Goal: Information Seeking & Learning: Compare options

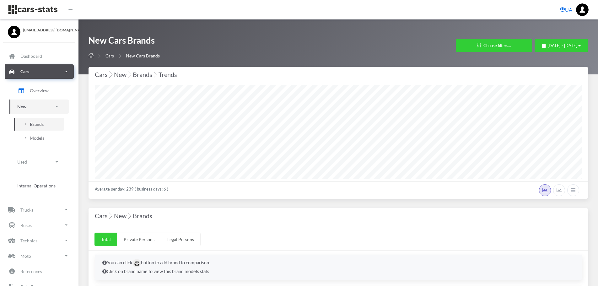
select select "25"
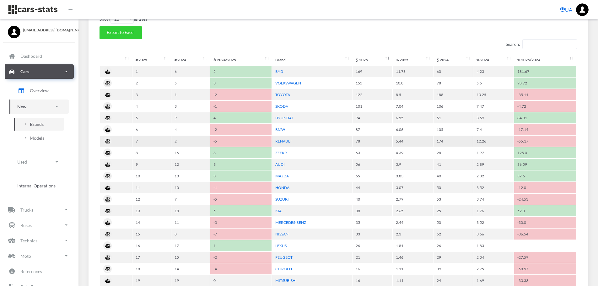
scroll to position [308, 0]
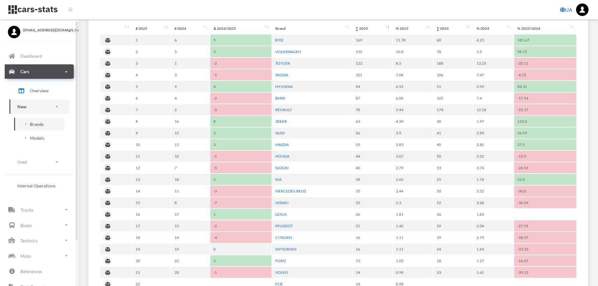
click at [43, 140] on span "Models" at bounding box center [37, 138] width 14 height 7
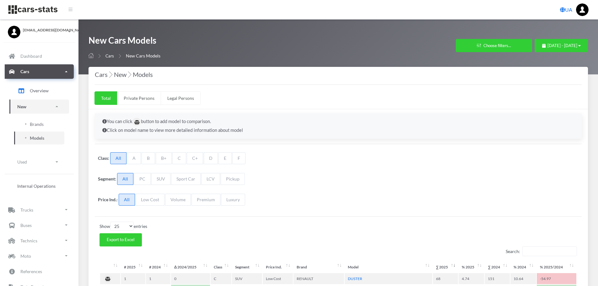
select select "25"
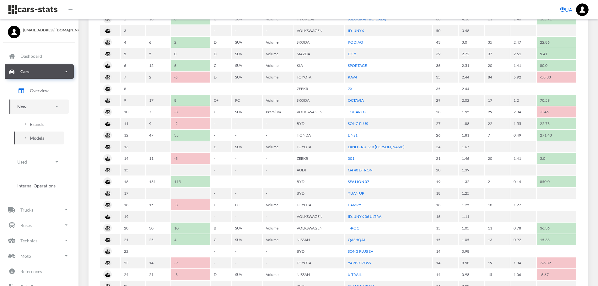
scroll to position [283, 0]
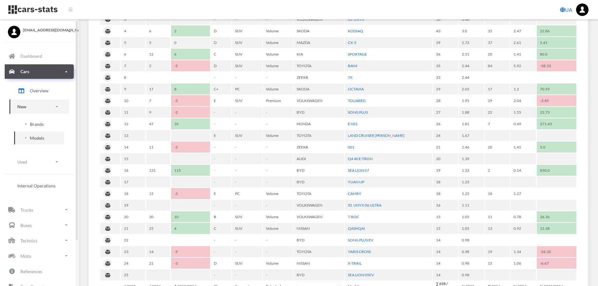
click at [29, 121] on link "Brands" at bounding box center [39, 124] width 50 height 13
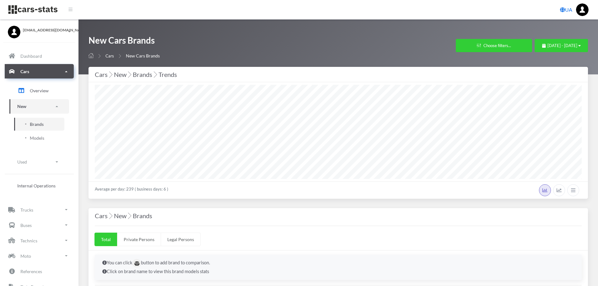
select select "25"
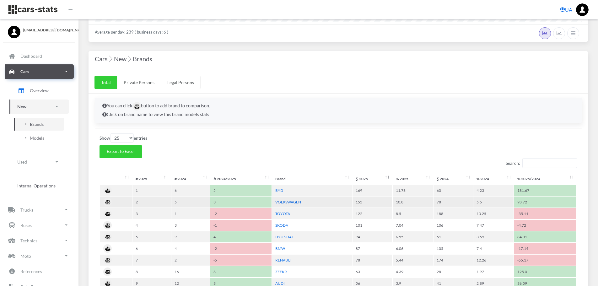
click at [292, 202] on link "VOLKSWAGEN" at bounding box center [288, 202] width 26 height 5
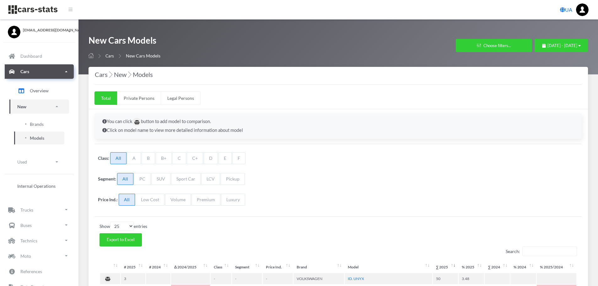
select select "25"
select select "VOLKSWAGEN"
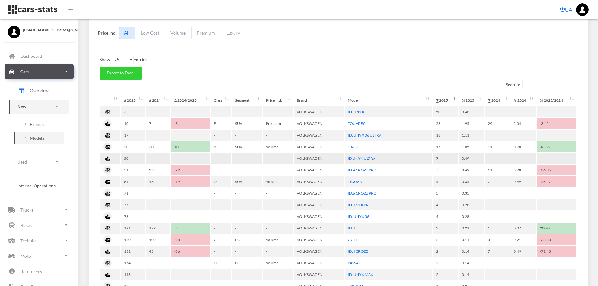
scroll to position [157, 0]
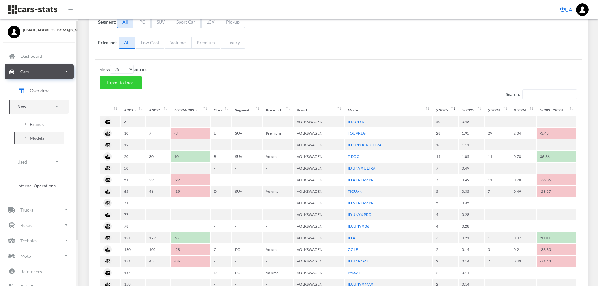
click at [32, 120] on link "Brands" at bounding box center [39, 124] width 50 height 13
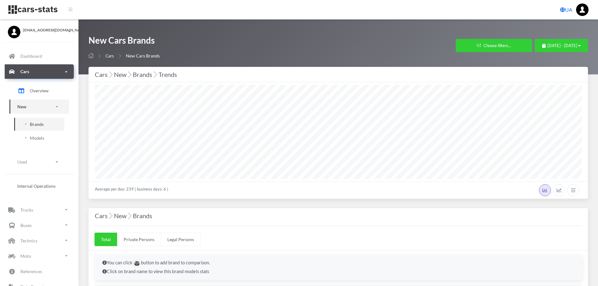
select select "25"
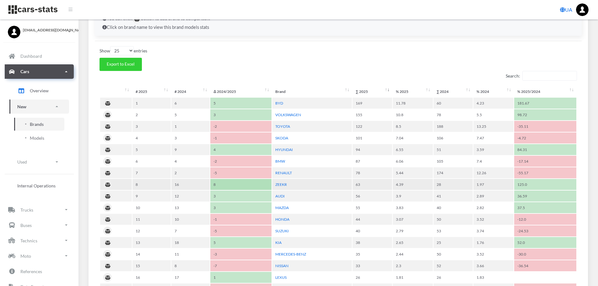
scroll to position [283, 0]
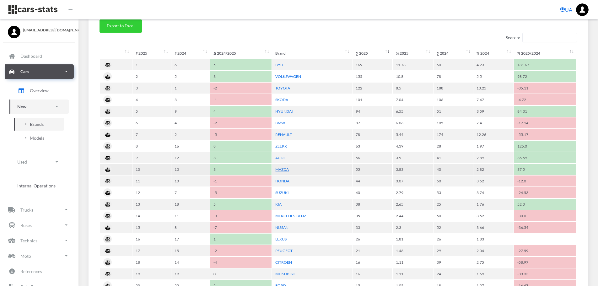
click at [286, 170] on link "MAZDA" at bounding box center [282, 169] width 14 height 5
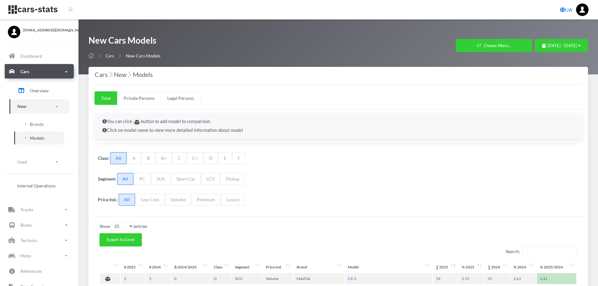
select select "25"
select select "MAZDA"
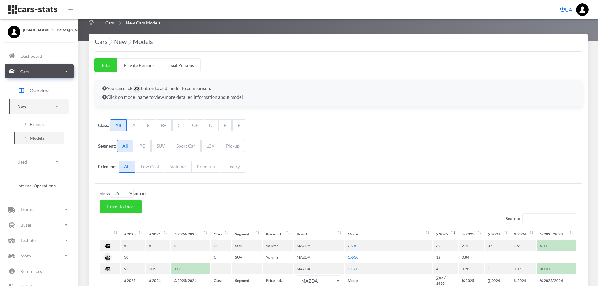
scroll to position [96, 0]
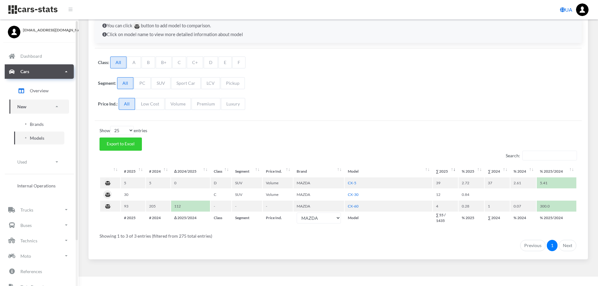
click at [41, 127] on span "Brands" at bounding box center [37, 124] width 14 height 7
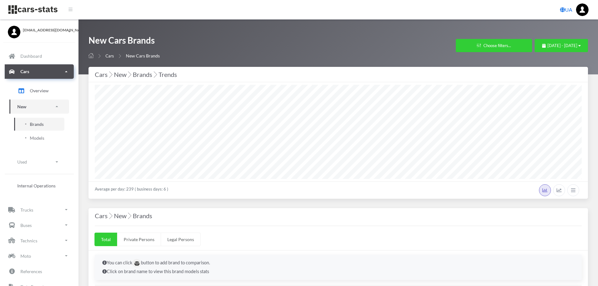
select select "25"
